Goal: Download file/media

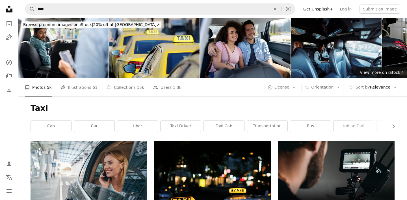
scroll to position [96, 0]
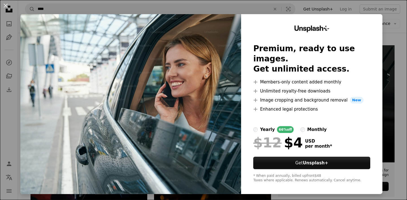
click at [394, 29] on div "An X shape Unsplash+ Premium, ready to use images. Get unlimited access. A plus…" at bounding box center [203, 100] width 407 height 200
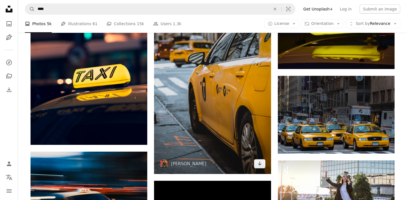
scroll to position [312, 0]
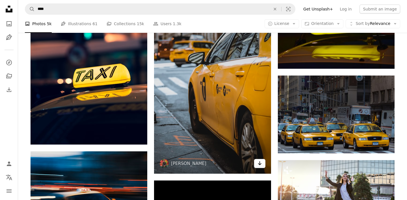
click at [259, 162] on icon "Arrow pointing down" at bounding box center [260, 163] width 5 height 7
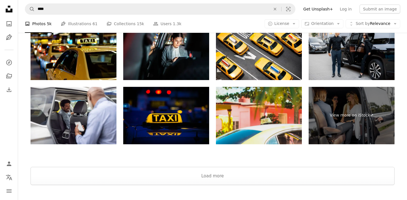
scroll to position [999, 0]
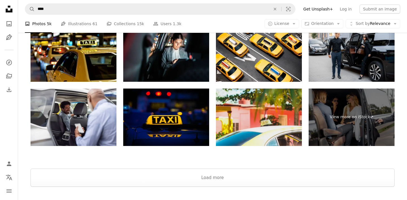
click at [281, 129] on img at bounding box center [259, 117] width 86 height 57
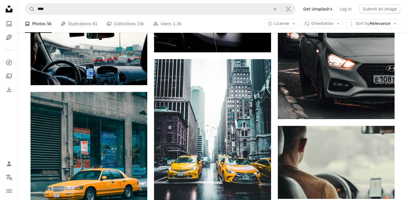
scroll to position [586, 0]
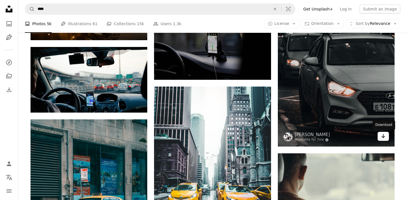
click at [383, 137] on icon "Download" at bounding box center [384, 136] width 4 height 4
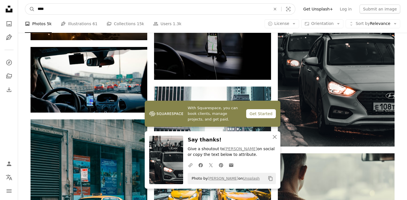
click at [168, 14] on input "****" at bounding box center [152, 9] width 234 height 11
type input "******"
click button "A magnifying glass" at bounding box center [30, 9] width 10 height 11
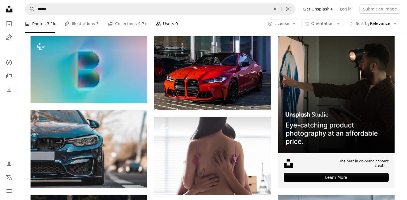
scroll to position [143, 0]
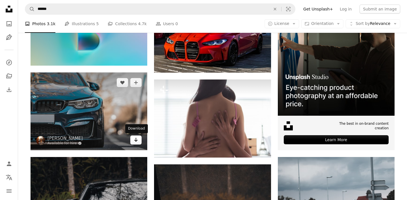
click at [132, 139] on link "Arrow pointing down" at bounding box center [135, 140] width 11 height 9
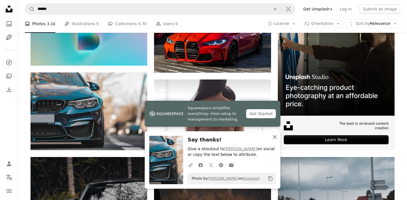
click at [273, 138] on icon "An X shape" at bounding box center [275, 137] width 7 height 7
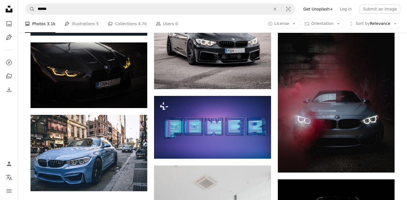
scroll to position [803, 0]
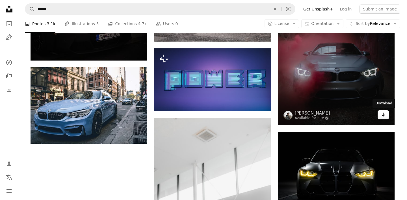
click at [385, 117] on icon "Arrow pointing down" at bounding box center [383, 114] width 5 height 7
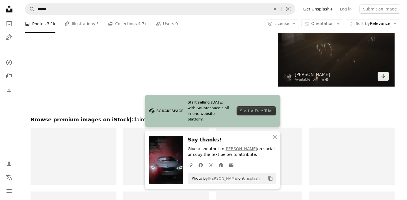
scroll to position [1104, 0]
